Goal: Go to known website: Access a specific website the user already knows

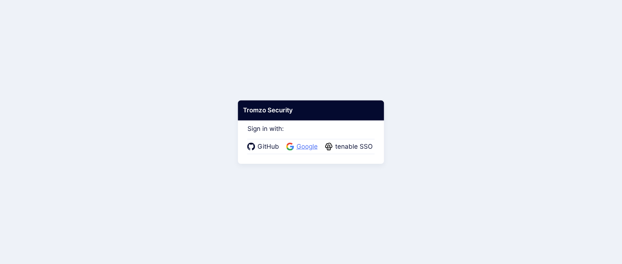
click at [312, 148] on span "Google" at bounding box center [307, 147] width 26 height 10
